Goal: Browse casually: Explore the website without a specific task or goal

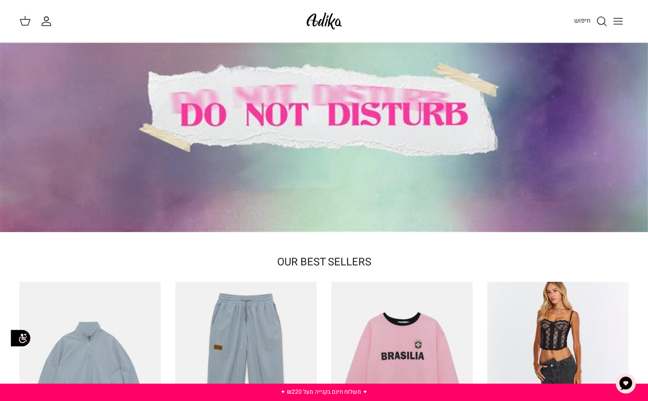
scroll to position [14, 0]
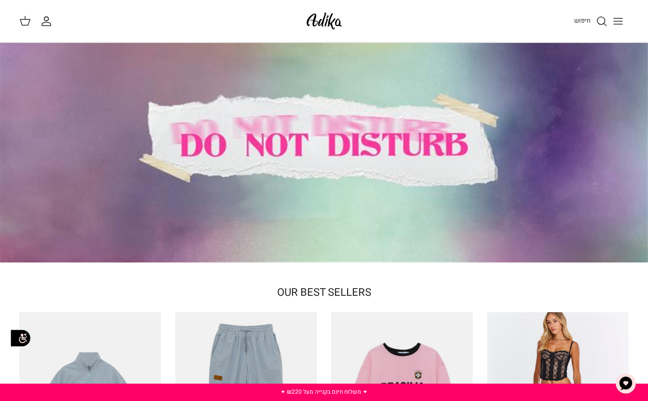
click at [617, 21] on line "Toggle menu" at bounding box center [617, 21] width 9 height 0
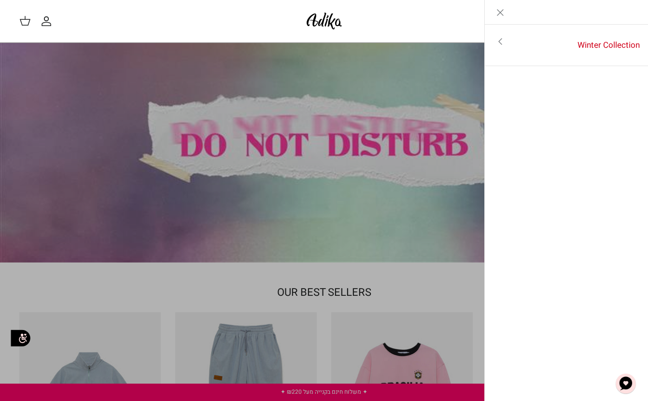
click at [504, 46] on icon "Toggle menu" at bounding box center [500, 42] width 12 height 12
click at [636, 17] on icon "Left" at bounding box center [633, 13] width 12 height 12
click at [497, 13] on icon "Close" at bounding box center [500, 13] width 12 height 12
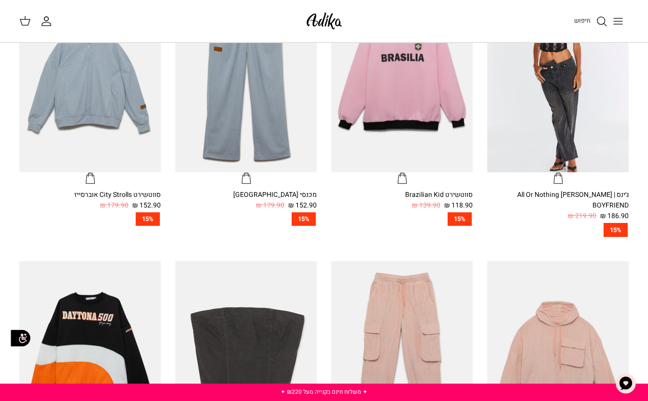
scroll to position [0, 0]
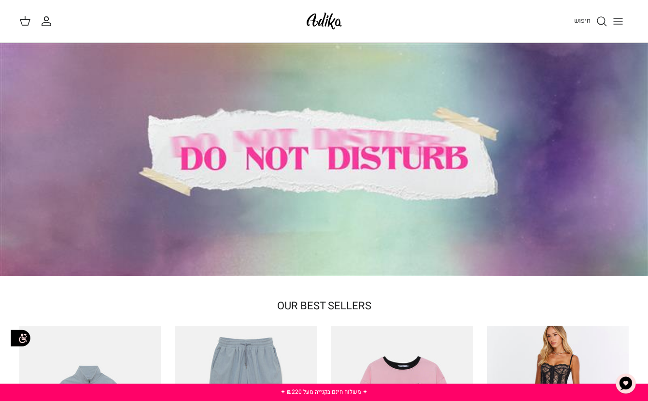
click at [48, 20] on icon "החשבון שלי" at bounding box center [47, 21] width 12 height 12
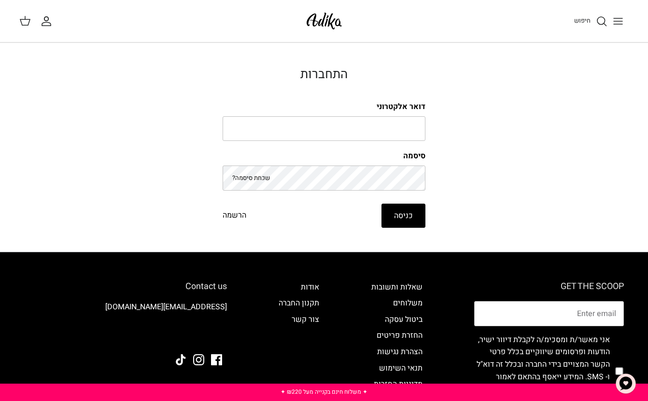
click at [24, 16] on icon at bounding box center [25, 21] width 12 height 12
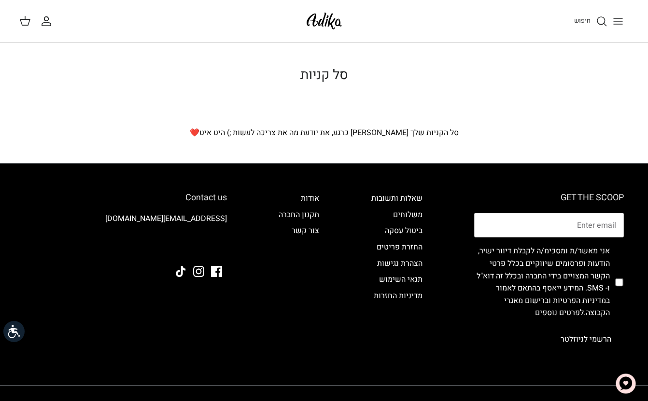
click at [623, 20] on icon "Toggle menu" at bounding box center [618, 21] width 12 height 12
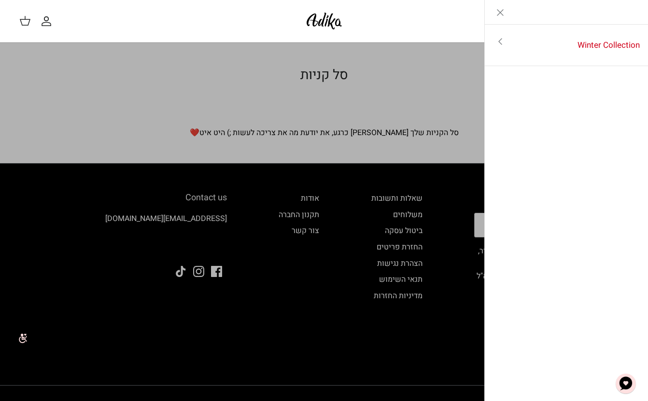
click at [511, 18] on link "Close" at bounding box center [500, 12] width 31 height 24
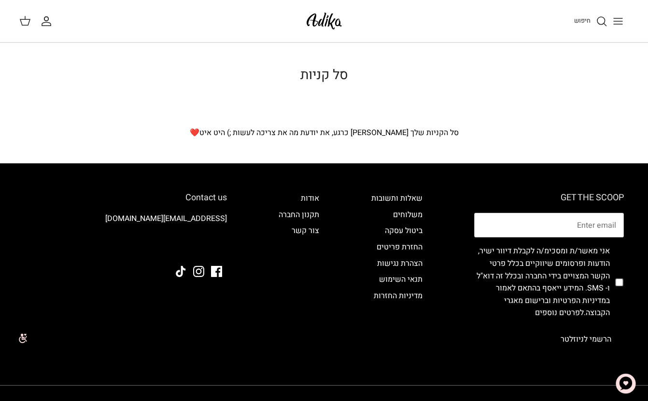
click at [580, 20] on span "חיפוש" at bounding box center [582, 20] width 16 height 9
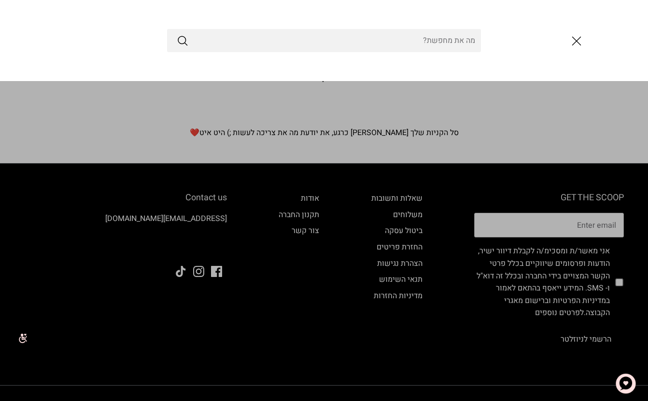
click at [585, 43] on button "סגור" at bounding box center [576, 41] width 26 height 26
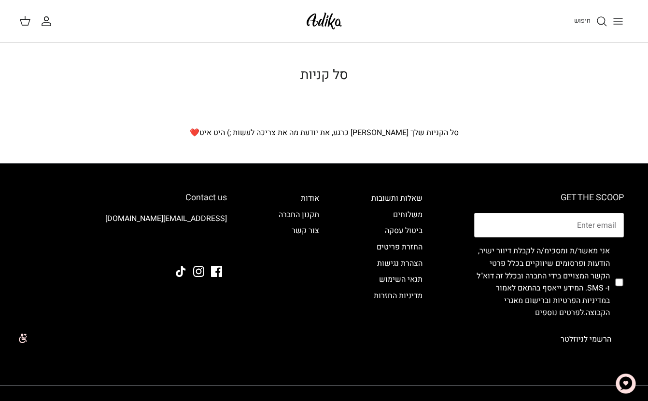
click at [606, 21] on icon "חיפוש" at bounding box center [601, 21] width 12 height 12
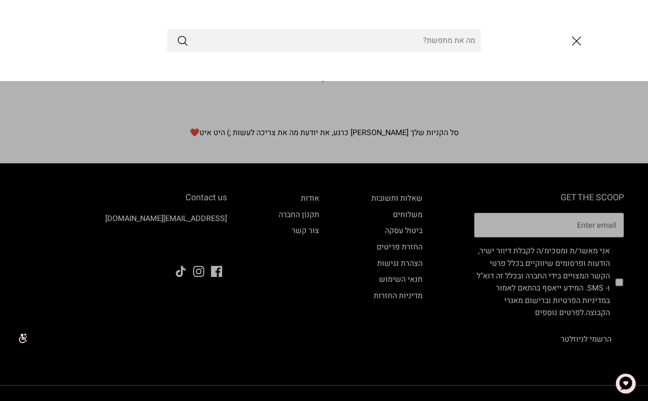
click at [578, 40] on icon "סגור" at bounding box center [576, 41] width 16 height 16
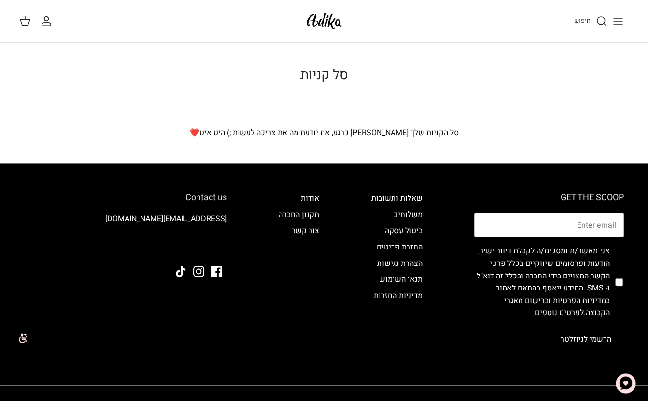
click at [625, 20] on button "Toggle menu" at bounding box center [617, 21] width 21 height 21
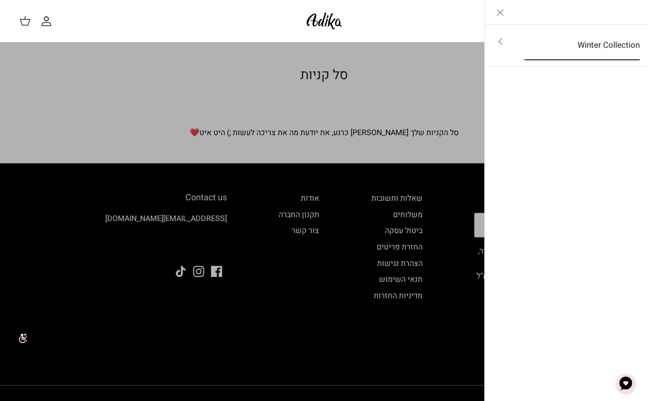
click at [610, 42] on link "Winter Collection" at bounding box center [581, 45] width 133 height 30
click at [593, 37] on link "לכל הפריטים" at bounding box center [566, 42] width 154 height 24
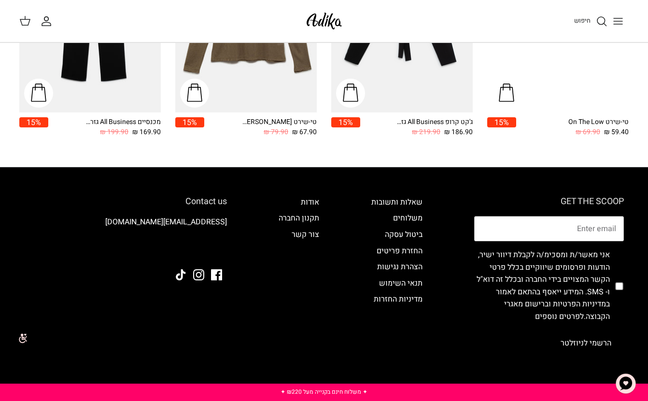
scroll to position [1060, 0]
